Goal: Task Accomplishment & Management: Use online tool/utility

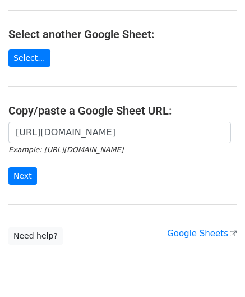
scroll to position [0, 244]
type input "https://docs.google.com/spreadsheets/d/1OdxbKiCTYTSzEMfu5CcwB4CuNJCg_JN03DUIwLf…"
click at [24, 177] on input "Next" at bounding box center [22, 175] width 29 height 17
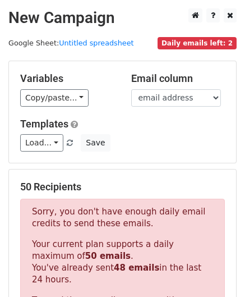
scroll to position [378, 0]
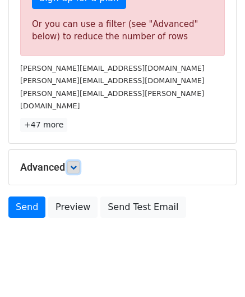
click at [77, 164] on icon at bounding box center [73, 167] width 7 height 7
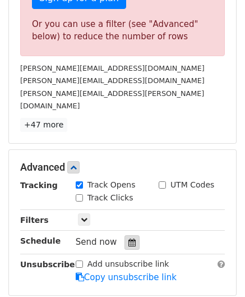
click at [128, 238] on icon at bounding box center [131, 242] width 7 height 8
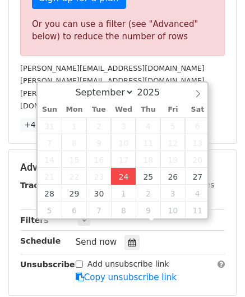
type input "[DATE] 12:00"
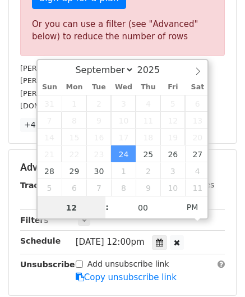
paste input "6"
type input "6"
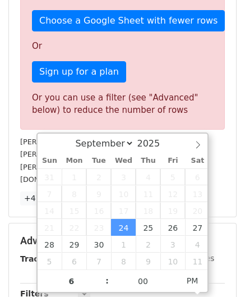
type input "[DATE] 18:00"
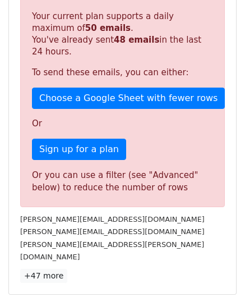
scroll to position [514, 0]
